Goal: Check status

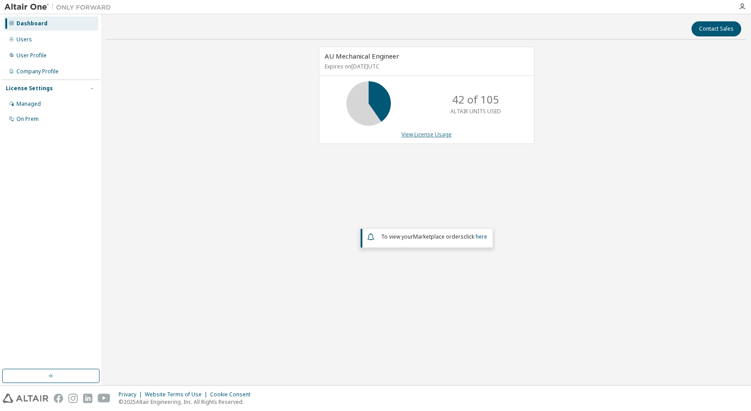
click at [433, 135] on link "View License Usage" at bounding box center [427, 135] width 50 height 8
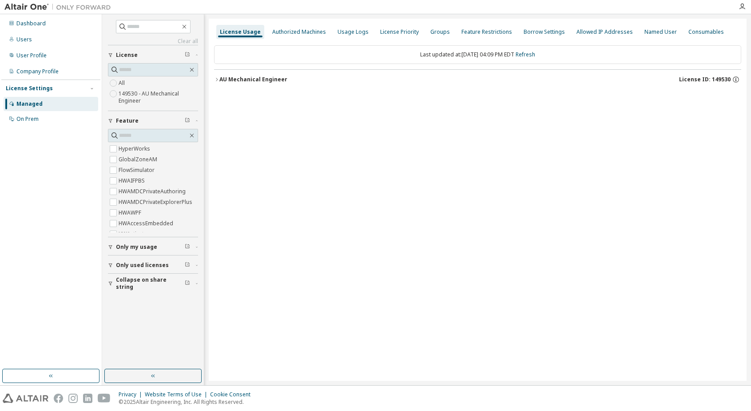
click at [245, 76] on div "AU Mechanical Engineer" at bounding box center [253, 79] width 68 height 7
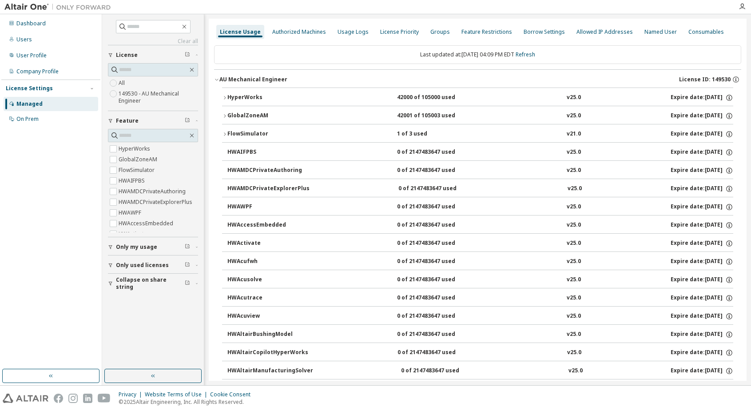
click at [245, 132] on div "FlowSimulator" at bounding box center [267, 134] width 80 height 8
